Goal: Transaction & Acquisition: Book appointment/travel/reservation

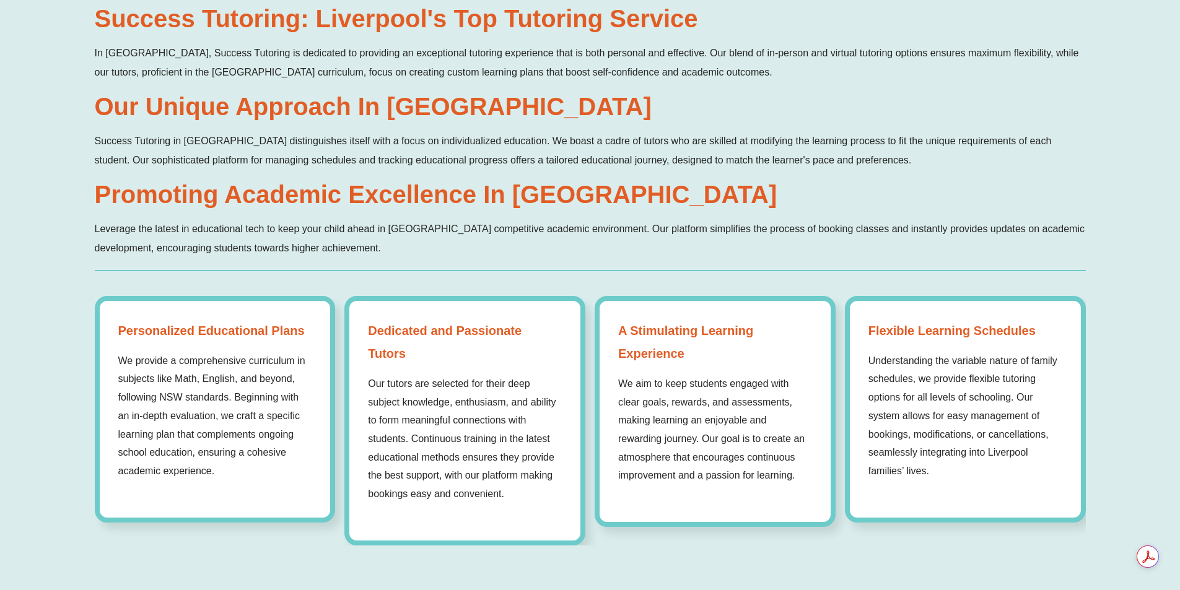
scroll to position [867, 0]
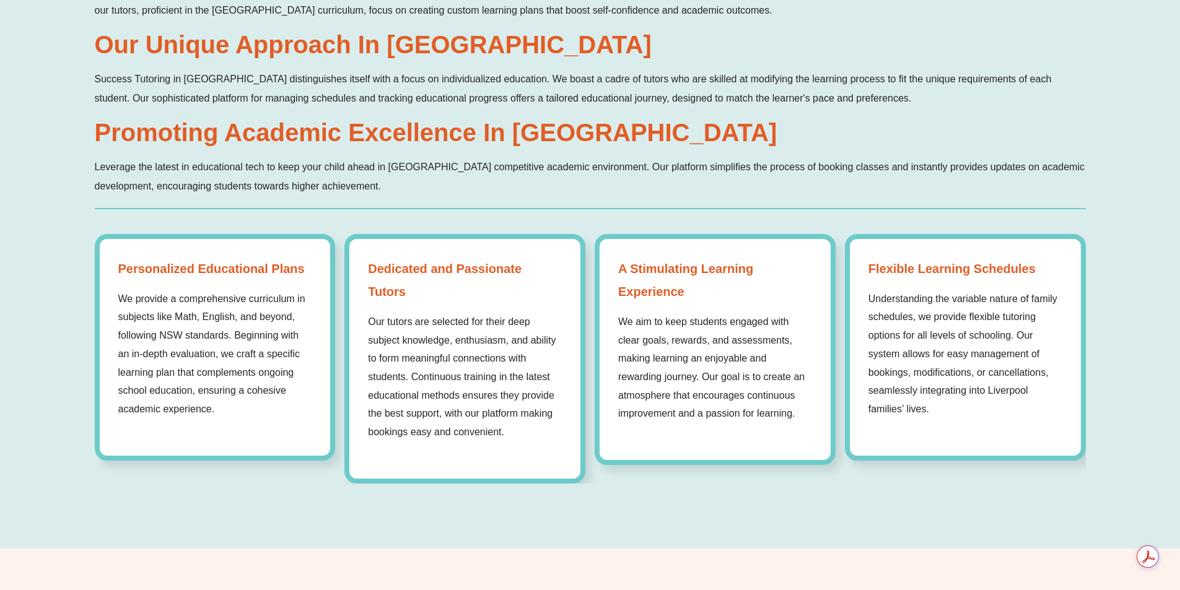
click at [741, 282] on strong "A Stimulating Learning Experience" at bounding box center [715, 281] width 194 height 46
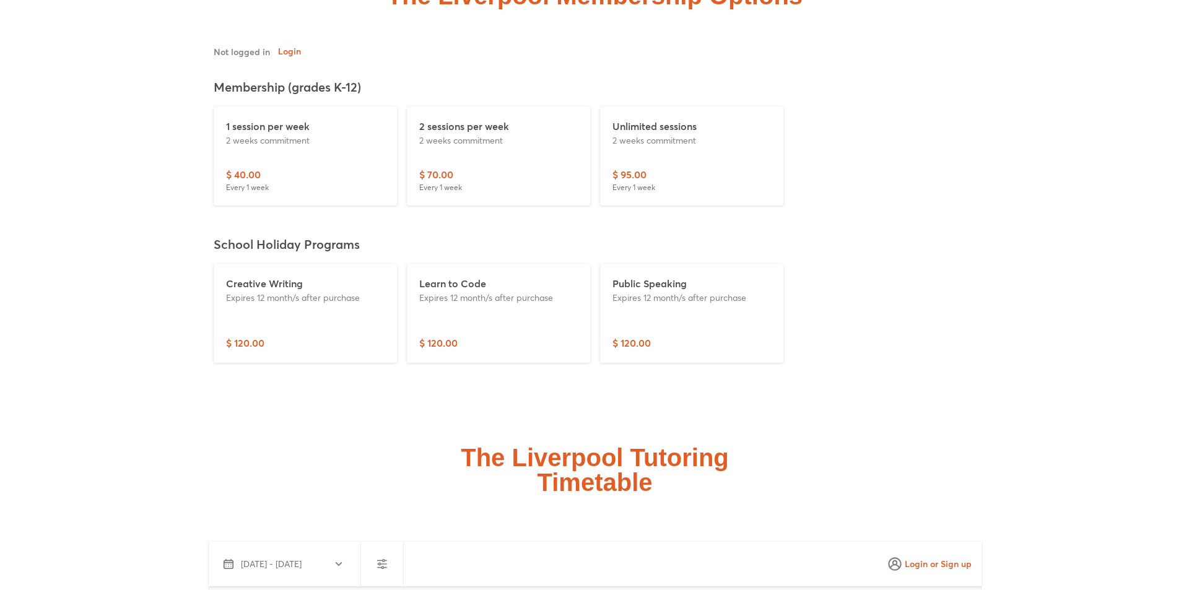
scroll to position [3034, 0]
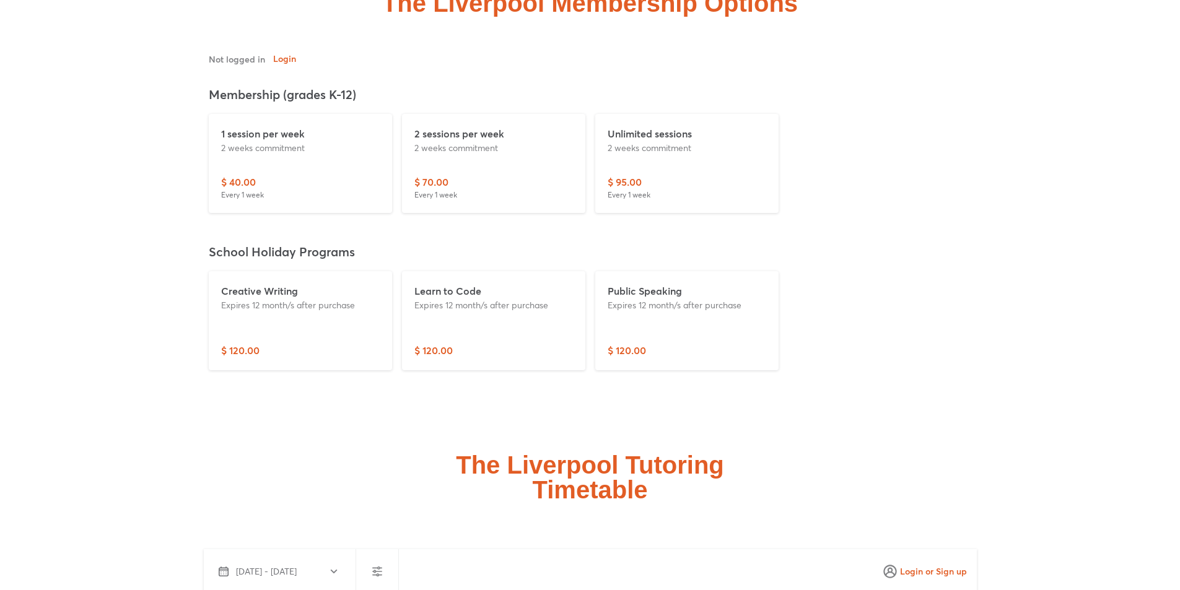
click at [302, 173] on div "1 session per week 2 weeks commitment" at bounding box center [300, 150] width 159 height 48
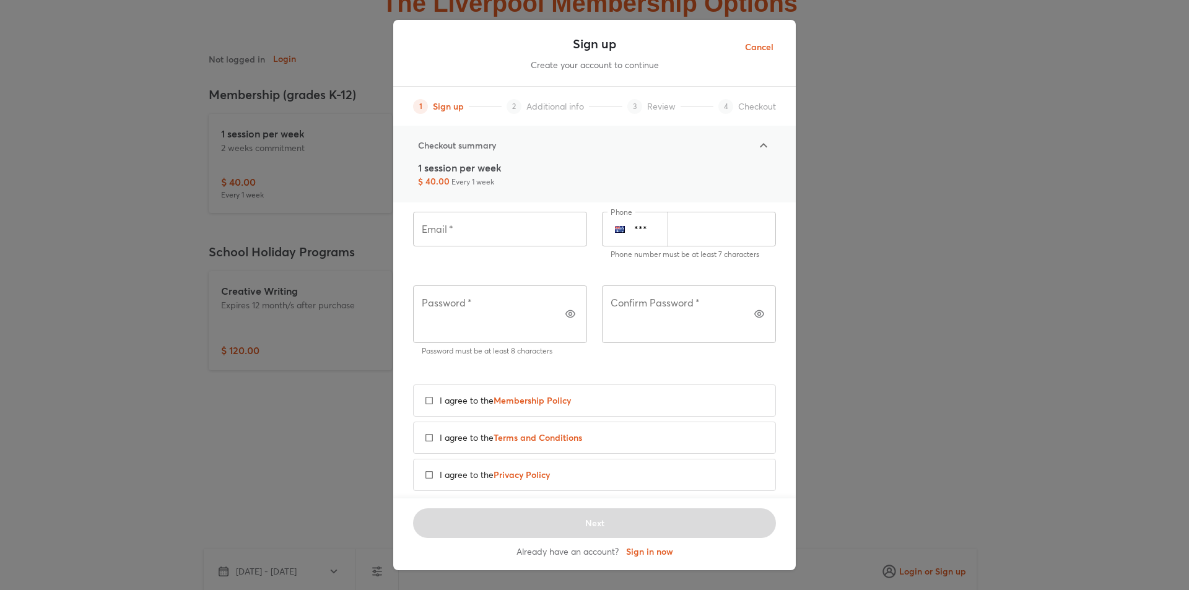
scroll to position [0, 0]
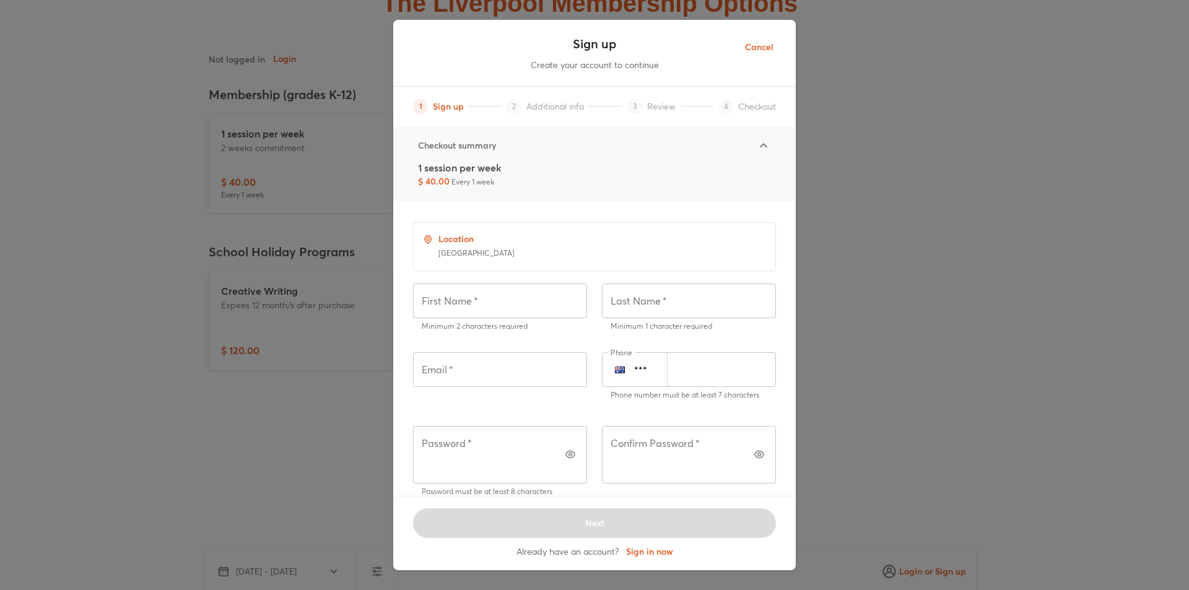
click at [762, 144] on icon at bounding box center [763, 145] width 15 height 15
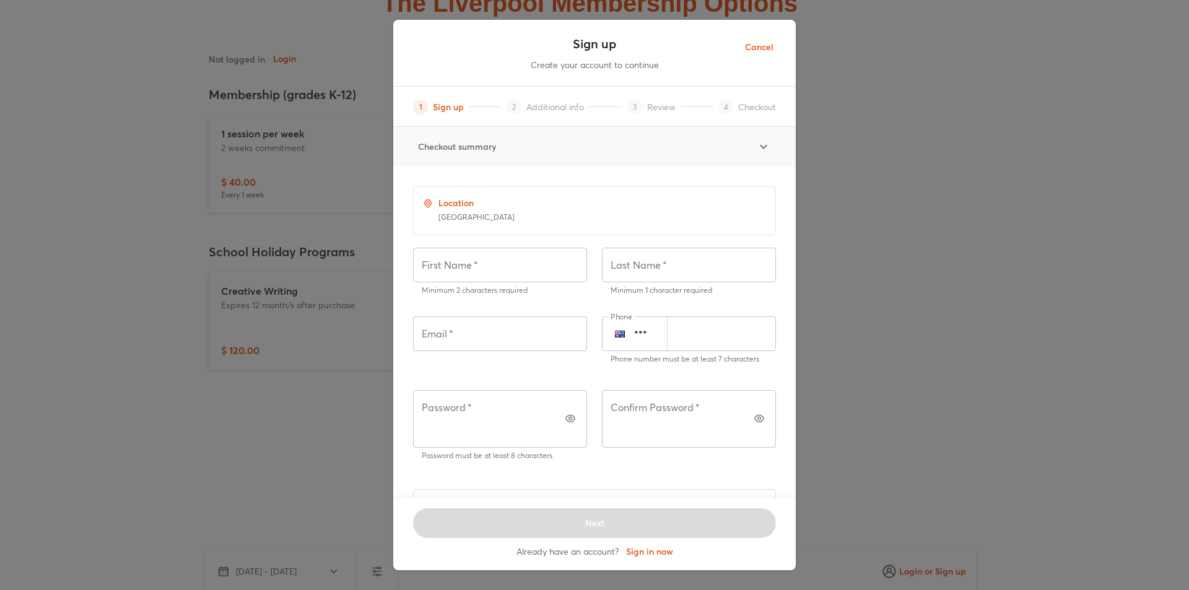
click at [762, 144] on icon at bounding box center [763, 146] width 15 height 15
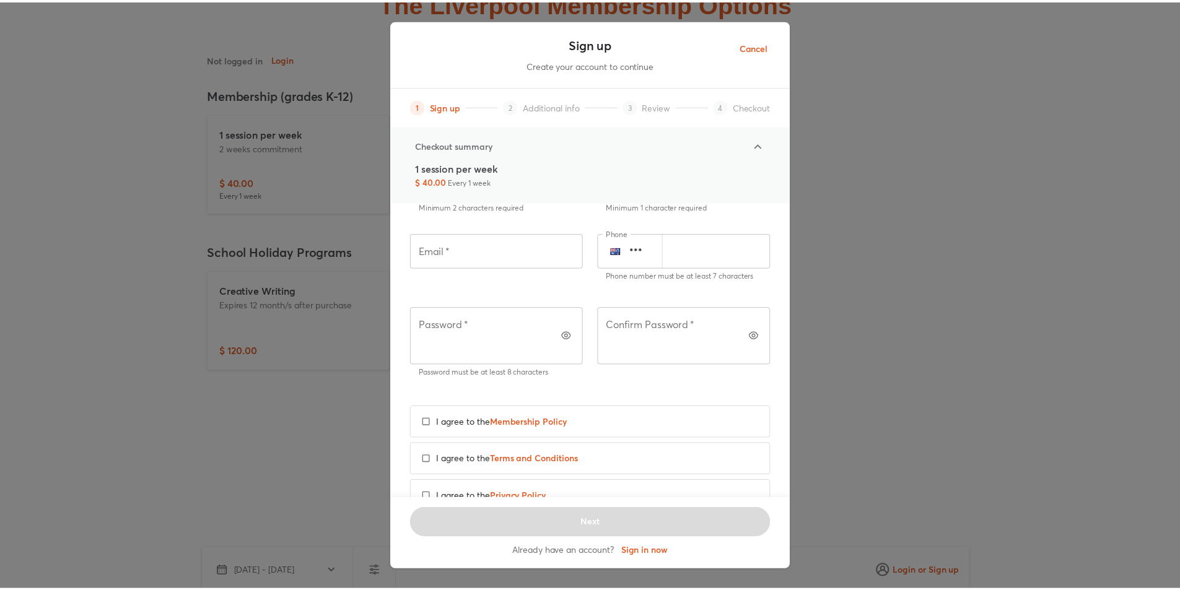
scroll to position [141, 0]
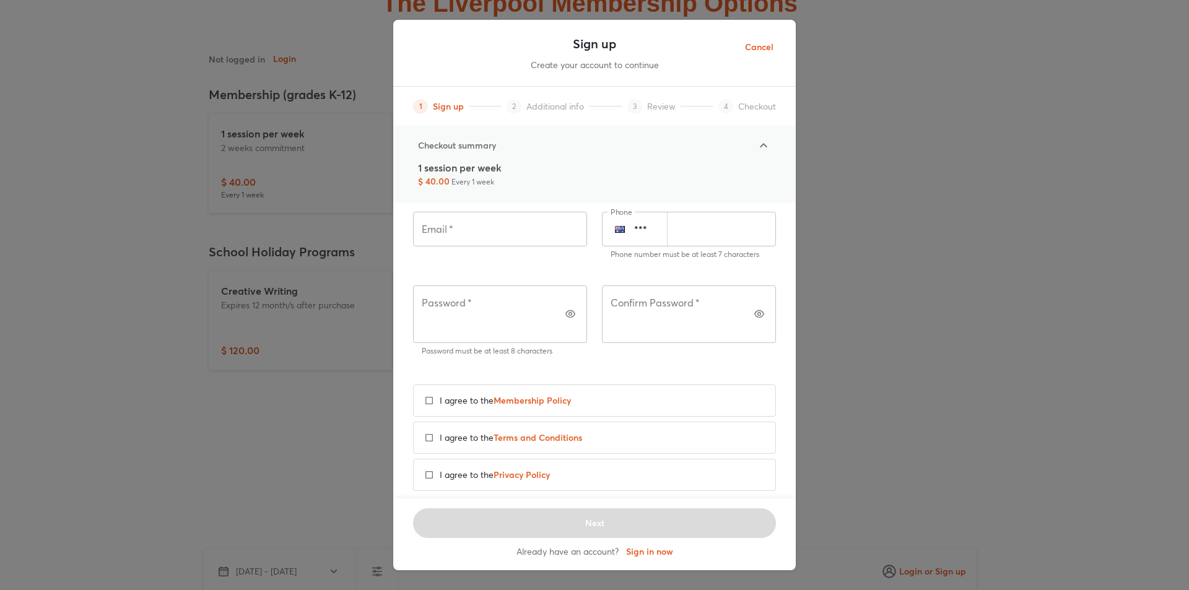
click at [1073, 289] on div "Sign up Create your account to continue 1 Sign up 2 Additional info 3 Review 4 …" at bounding box center [594, 295] width 1189 height 590
click at [768, 56] on button "Cancel" at bounding box center [759, 47] width 48 height 30
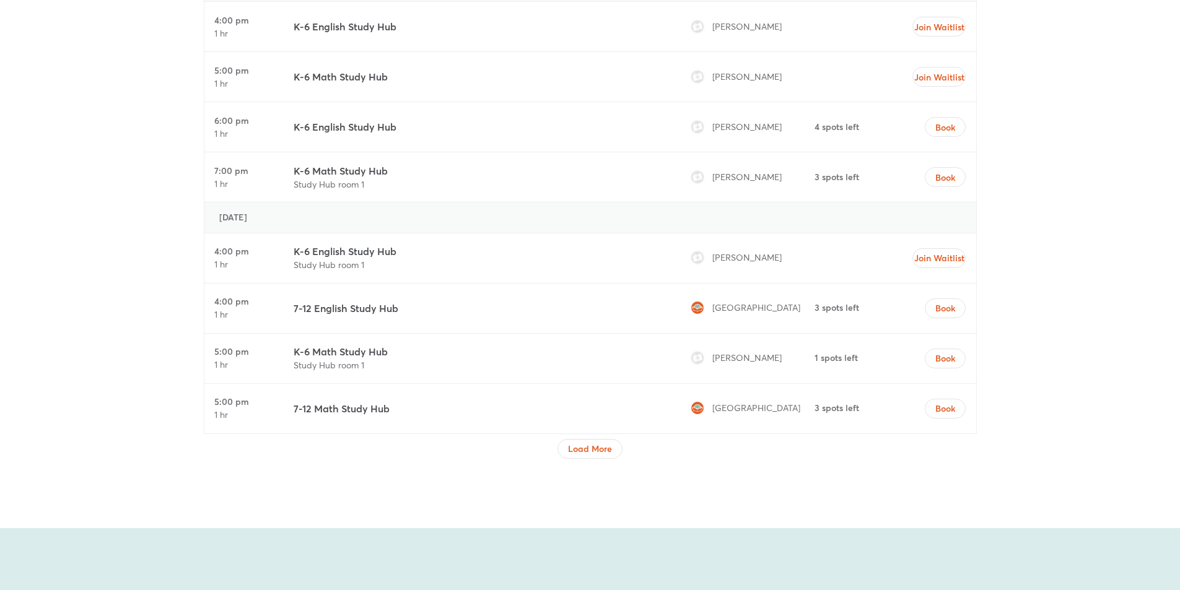
scroll to position [4396, 0]
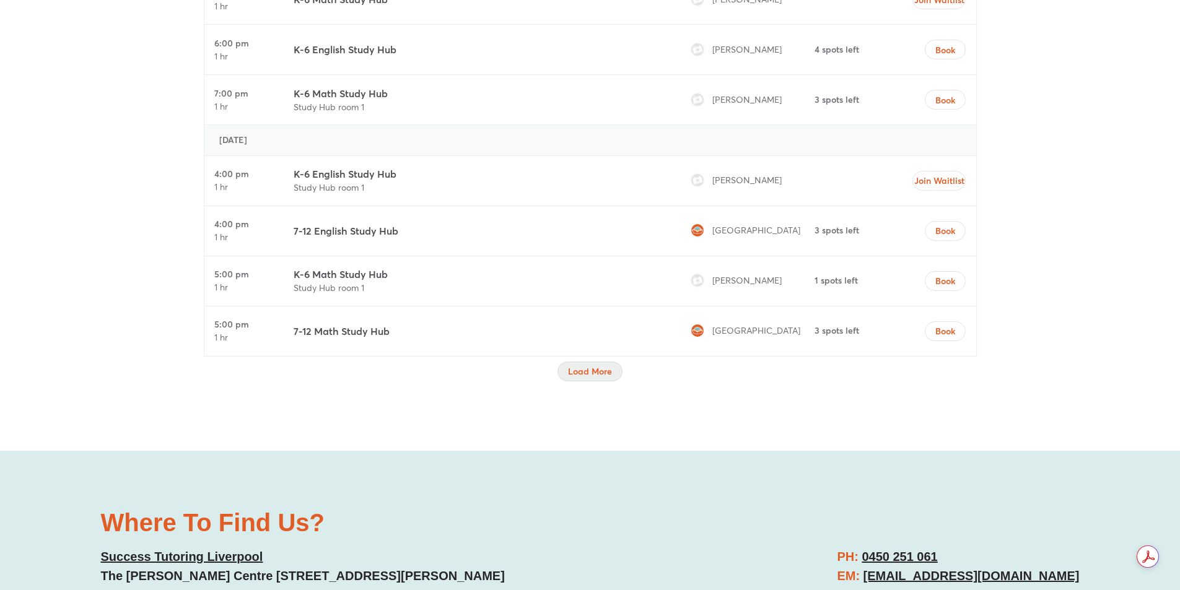
click at [600, 366] on span "Load More" at bounding box center [590, 371] width 44 height 12
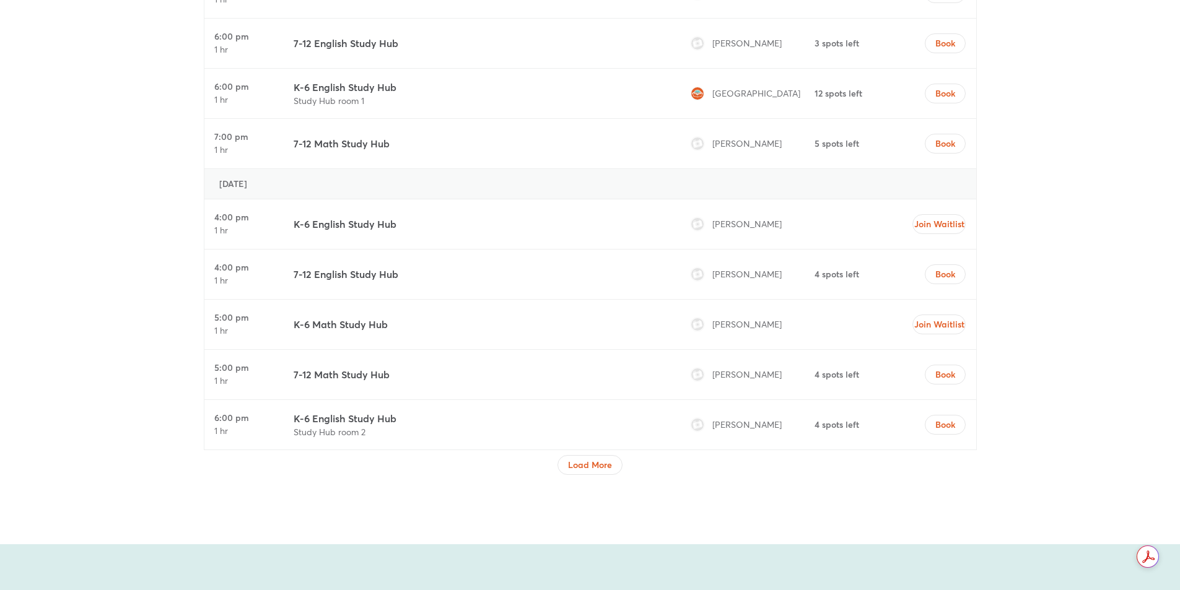
scroll to position [5449, 0]
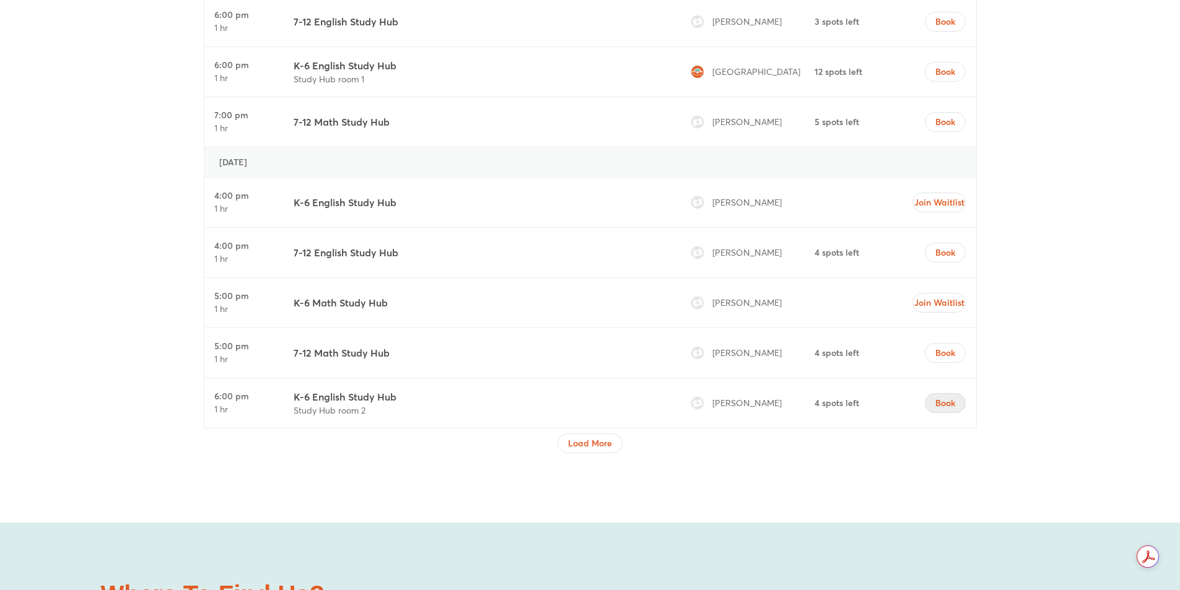
click at [949, 404] on span "Book" at bounding box center [945, 403] width 20 height 12
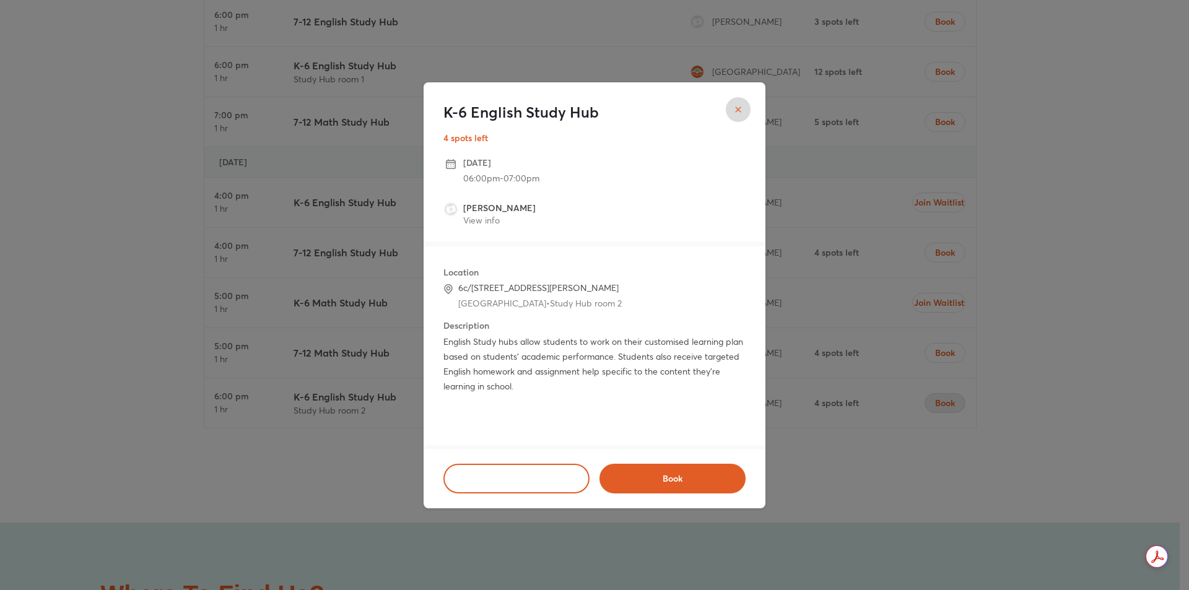
click at [744, 114] on button "close" at bounding box center [738, 109] width 25 height 25
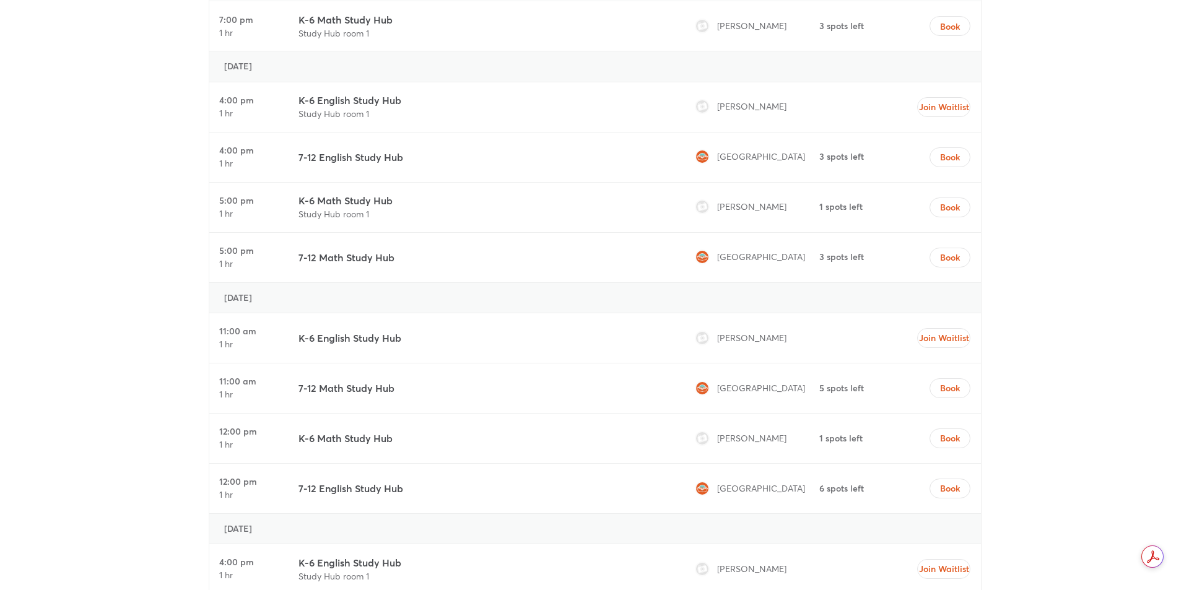
scroll to position [4458, 0]
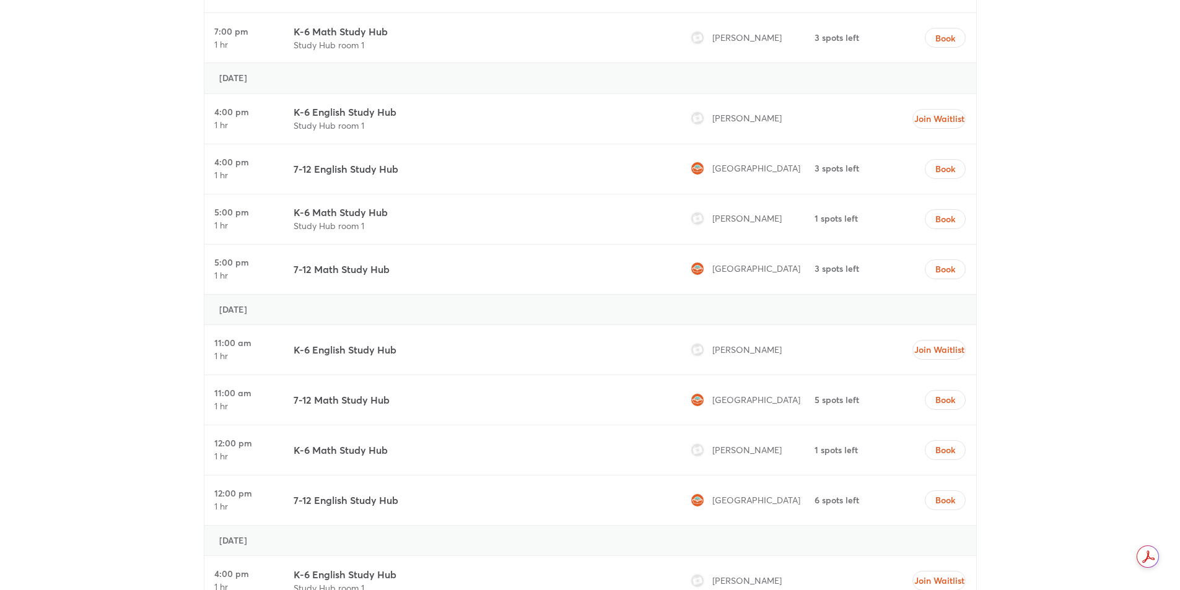
click at [718, 347] on span "[PERSON_NAME]" at bounding box center [746, 350] width 69 height 12
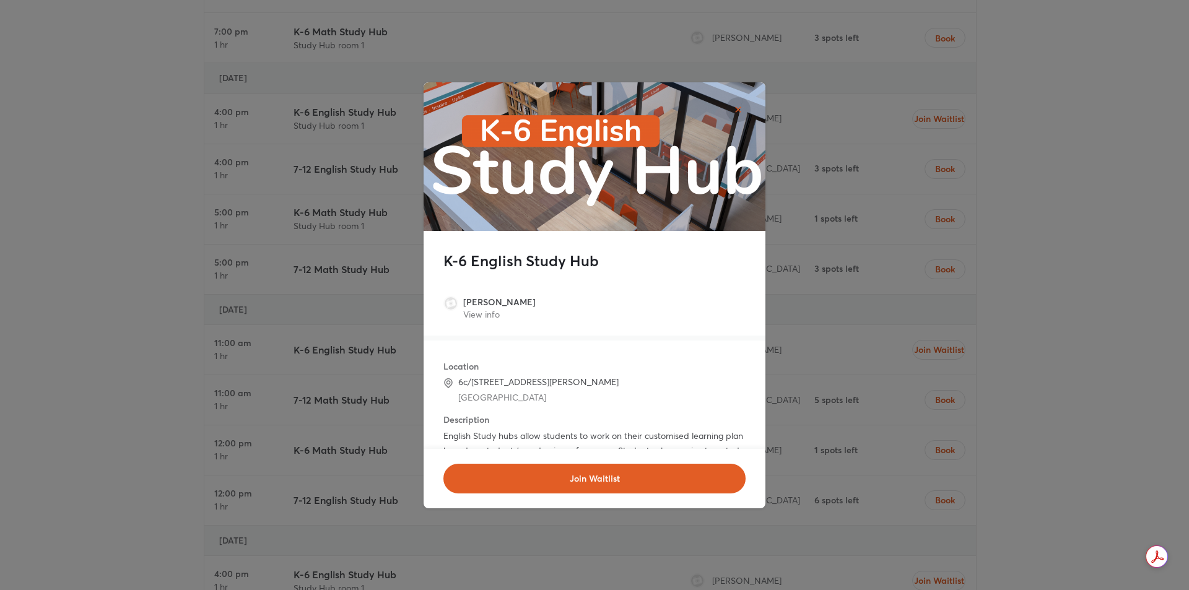
scroll to position [93, 0]
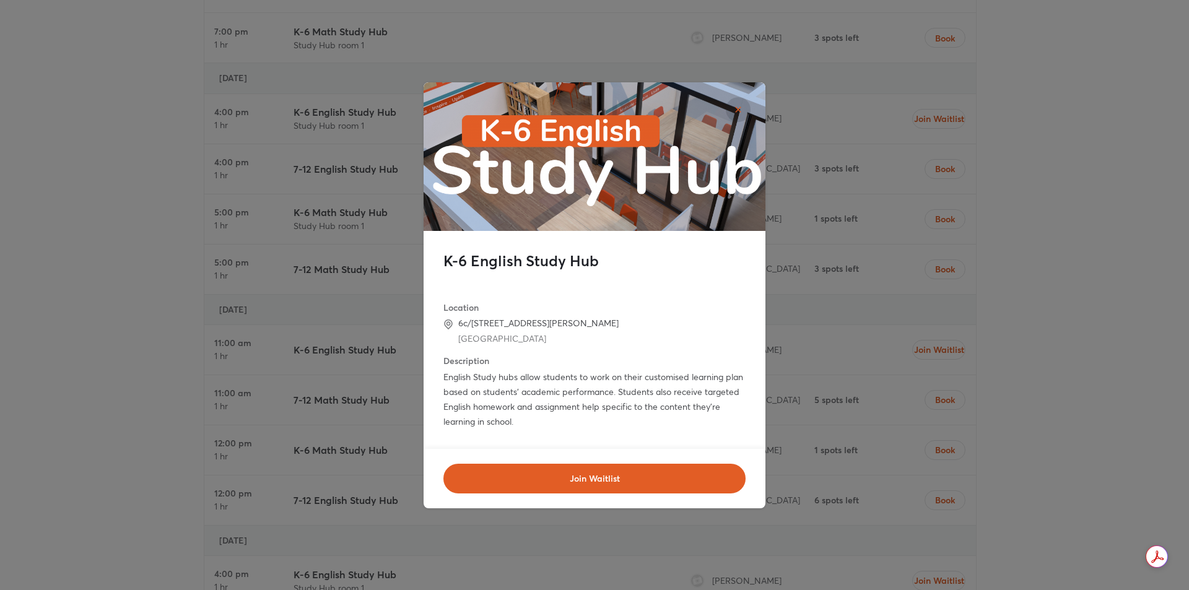
click at [383, 374] on div "K-6 English Study Hub [DATE] 11:00am - 12:00pm [PERSON_NAME] View info Location…" at bounding box center [594, 295] width 1189 height 590
click at [960, 354] on div "K-6 English Study Hub [DATE] 11:00am - 12:00pm [PERSON_NAME] View info Location…" at bounding box center [594, 295] width 1189 height 590
click at [801, 150] on div "K-6 English Study Hub [DATE] 11:00am - 12:00pm [PERSON_NAME] View info Location…" at bounding box center [594, 295] width 1189 height 590
click at [783, 455] on div "K-6 English Study Hub [DATE] 11:00am - 12:00pm [PERSON_NAME] View info Location…" at bounding box center [594, 295] width 1189 height 590
click at [249, 428] on div "K-6 English Study Hub [DATE] 11:00am - 12:00pm [PERSON_NAME] View info Location…" at bounding box center [594, 295] width 1189 height 590
